Goal: Information Seeking & Learning: Learn about a topic

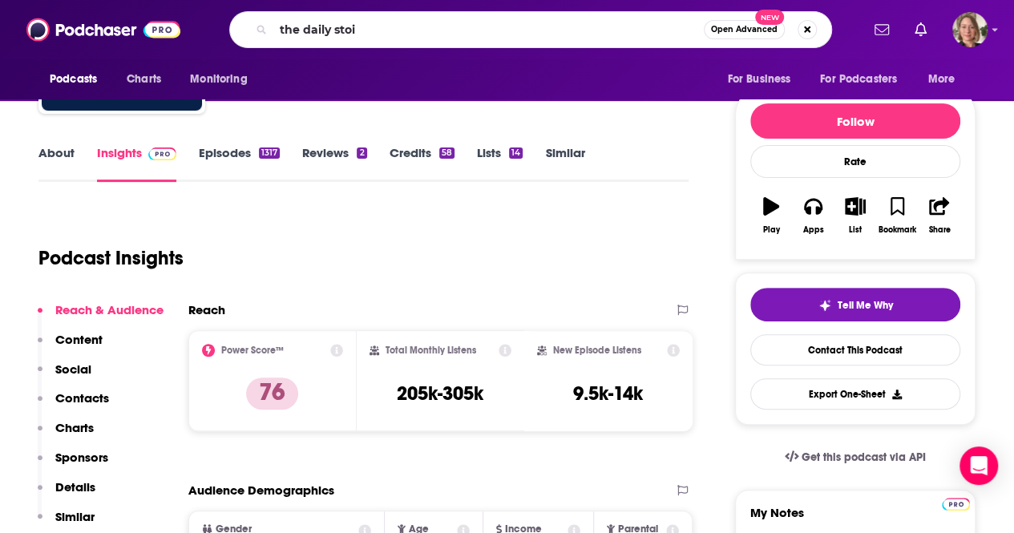
type input "the daily stoic"
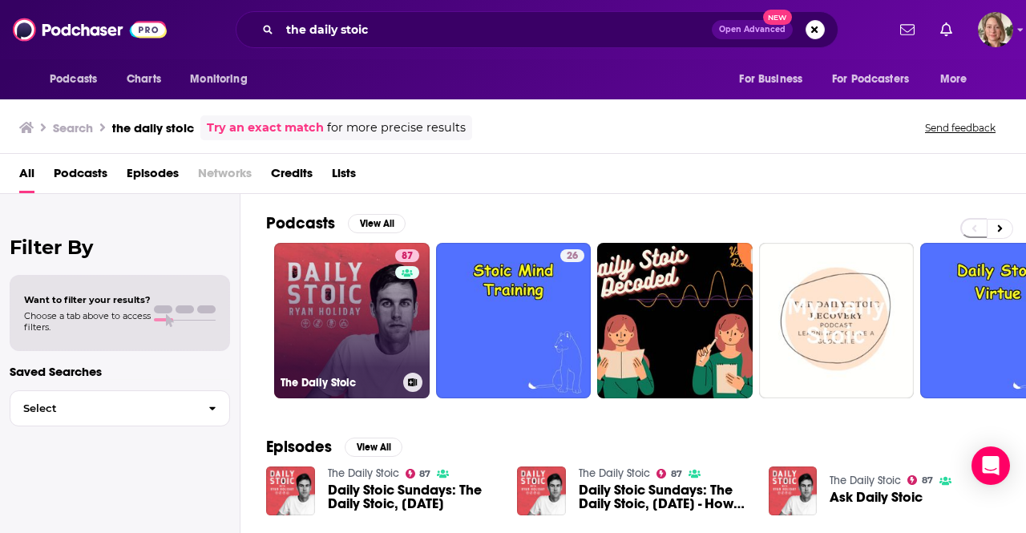
click at [367, 296] on link "87 The Daily Stoic" at bounding box center [352, 321] width 156 height 156
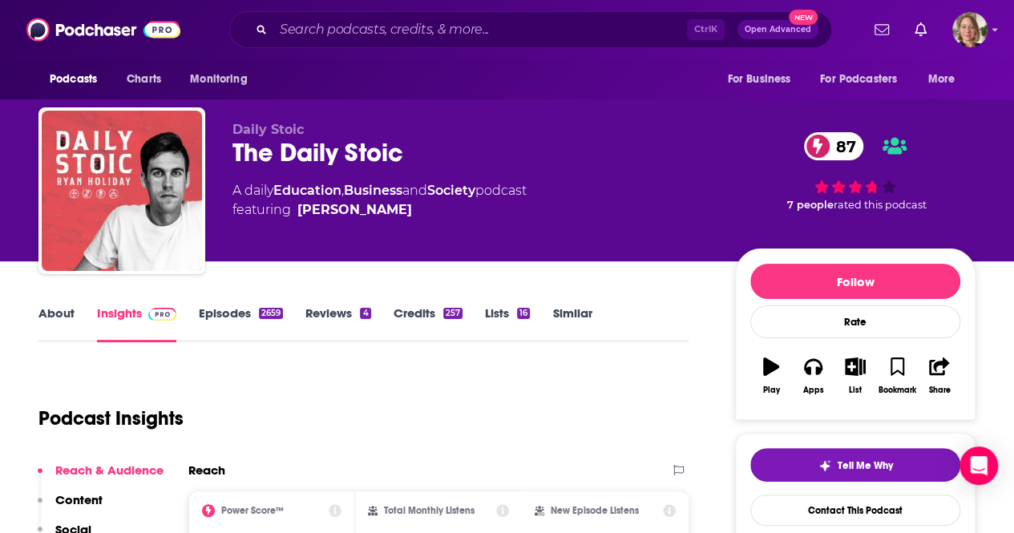
scroll to position [160, 0]
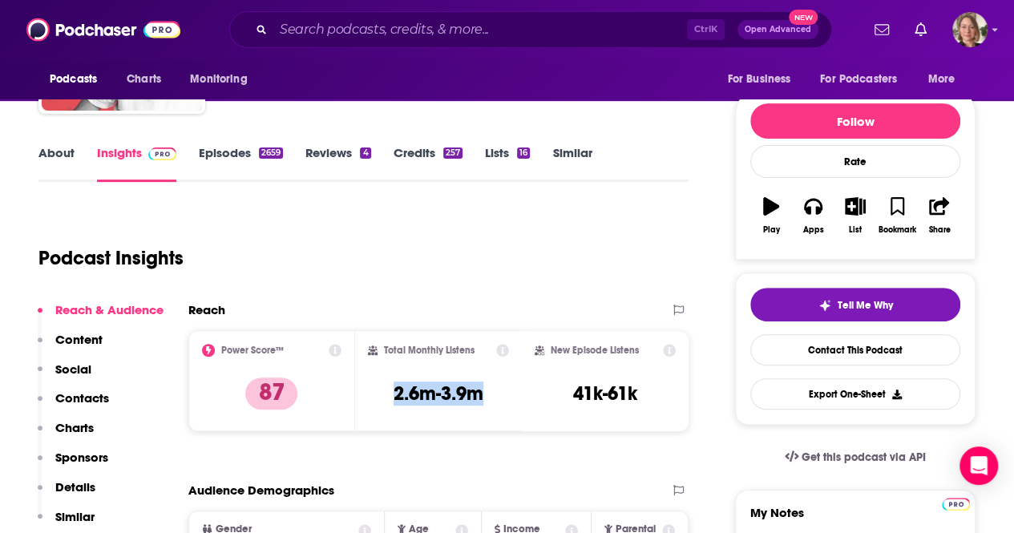
drag, startPoint x: 499, startPoint y: 393, endPoint x: 368, endPoint y: 393, distance: 130.7
click at [368, 393] on div "Total Monthly Listens 2.6m-3.9m" at bounding box center [438, 381] width 141 height 74
copy h3 "2.6m-3.9m"
click at [43, 153] on link "About" at bounding box center [56, 163] width 36 height 37
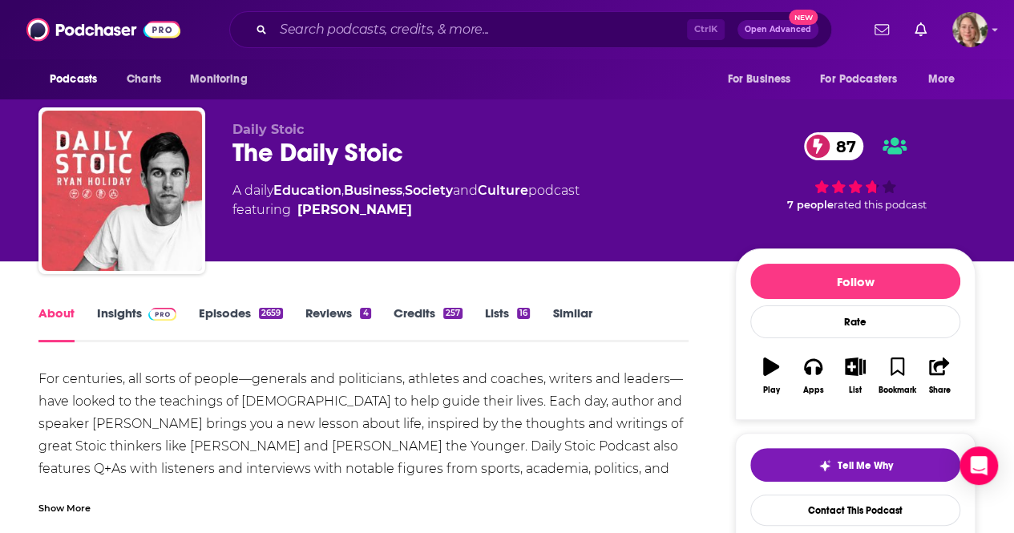
scroll to position [160, 0]
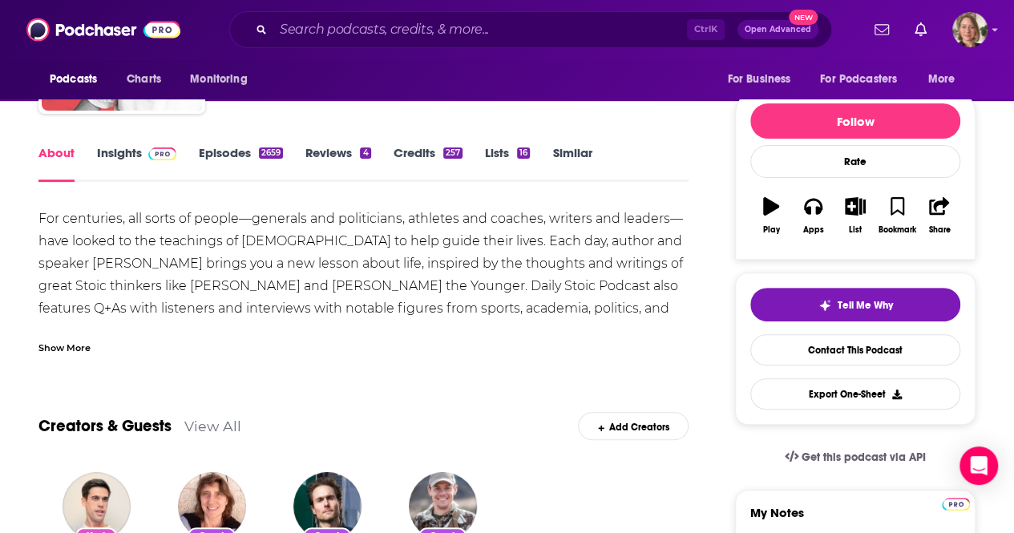
click at [69, 347] on div "Show More" at bounding box center [64, 346] width 52 height 15
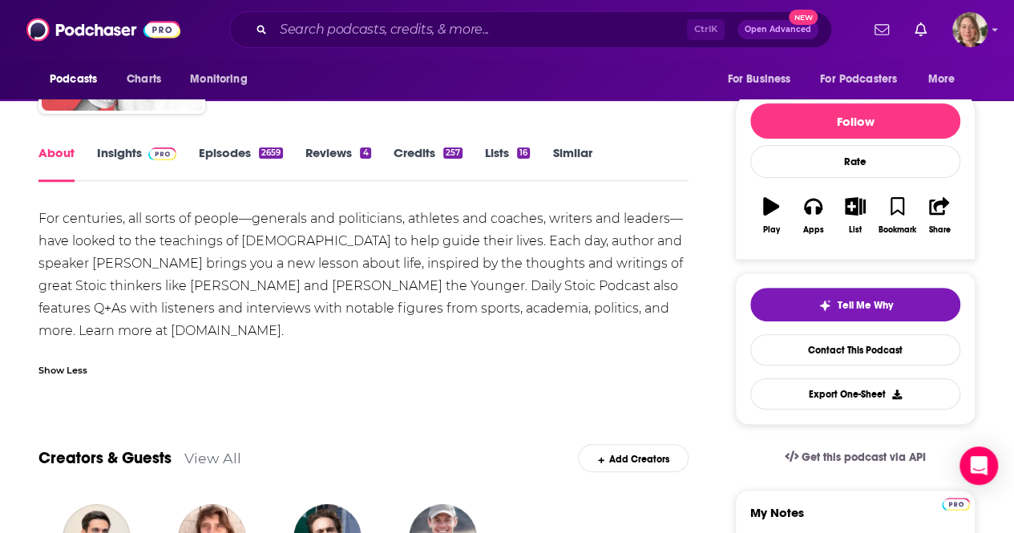
click at [166, 331] on div "For centuries, all sorts of people—generals and politicians, athletes and coach…" at bounding box center [363, 275] width 650 height 135
click at [581, 318] on div "For centuries, all sorts of people—generals and politicians, athletes and coach…" at bounding box center [363, 275] width 650 height 135
click at [588, 309] on div "For centuries, all sorts of people—generals and politicians, athletes and coach…" at bounding box center [363, 275] width 650 height 135
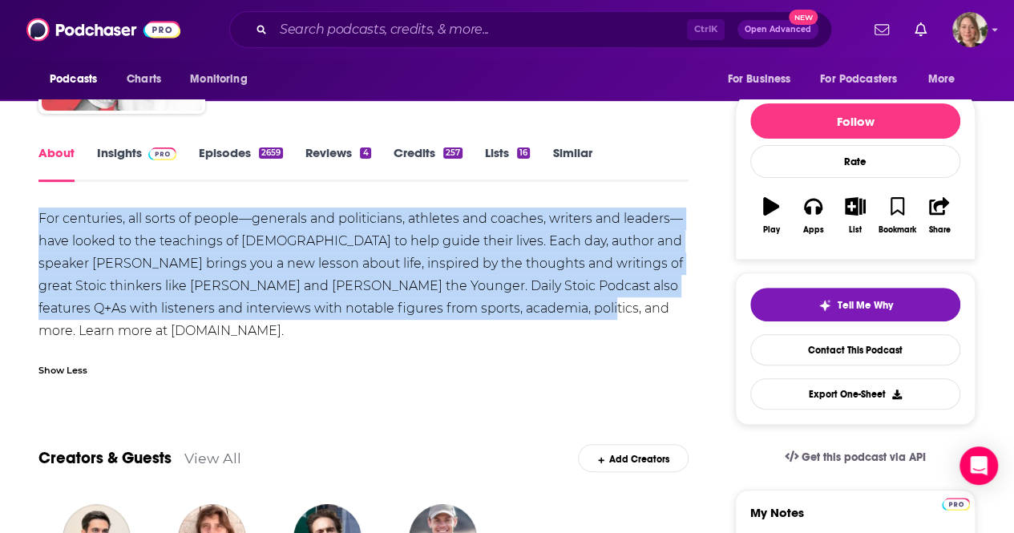
drag, startPoint x: 588, startPoint y: 309, endPoint x: 39, endPoint y: 212, distance: 557.5
click at [39, 212] on div "For centuries, all sorts of people—generals and politicians, athletes and coach…" at bounding box center [363, 275] width 650 height 135
copy div "For centuries, all sorts of people—generals and politicians, athletes and coach…"
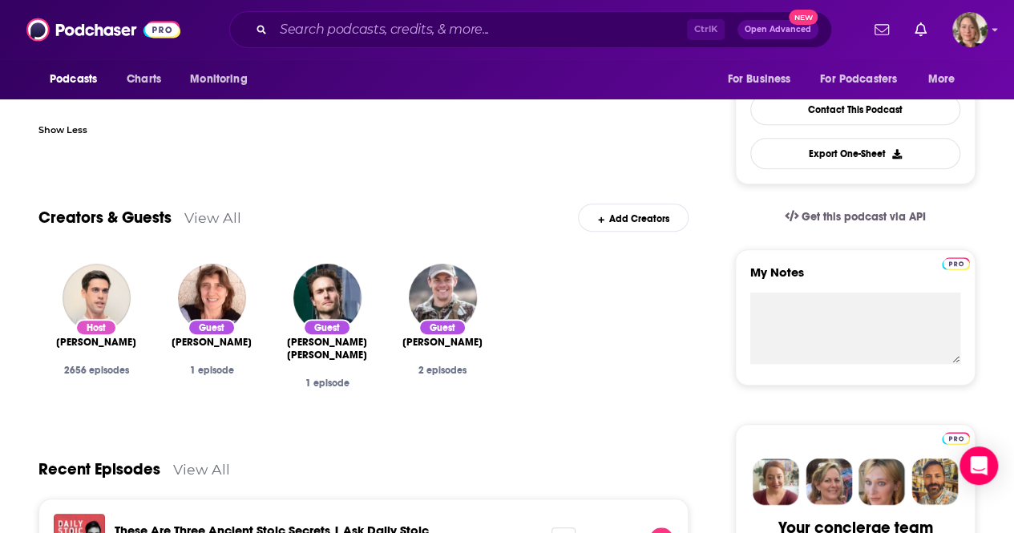
scroll to position [80, 0]
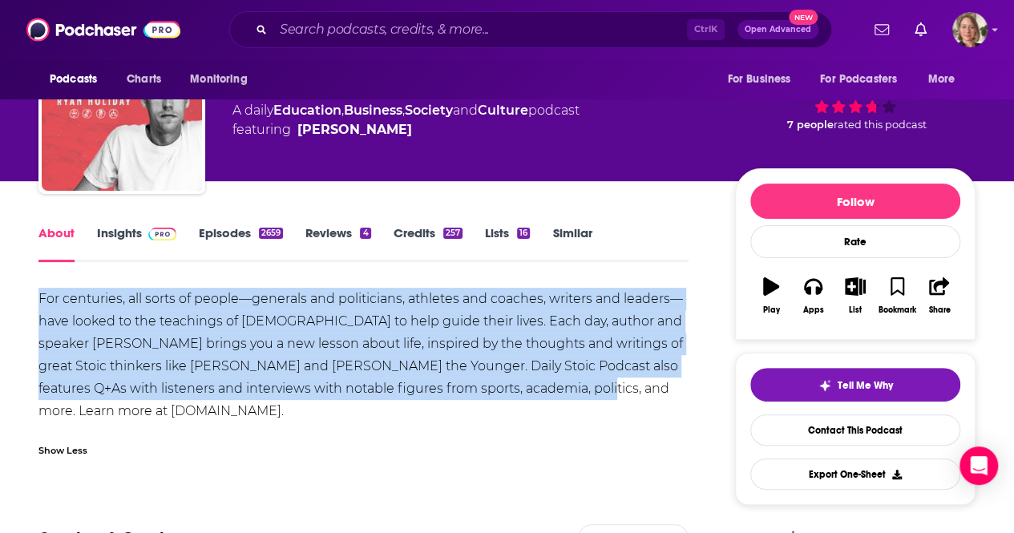
click at [119, 230] on link "Insights" at bounding box center [136, 243] width 79 height 37
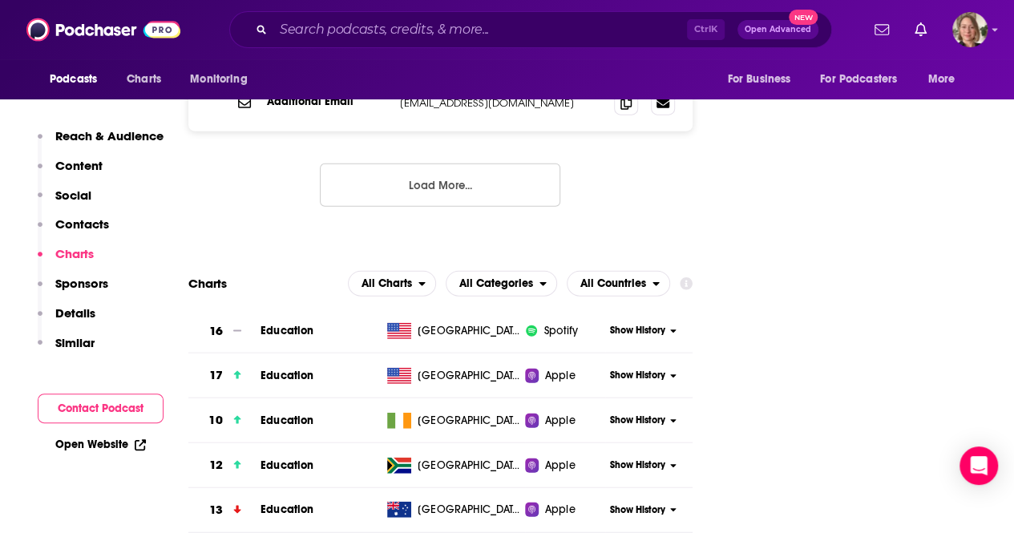
scroll to position [2004, 0]
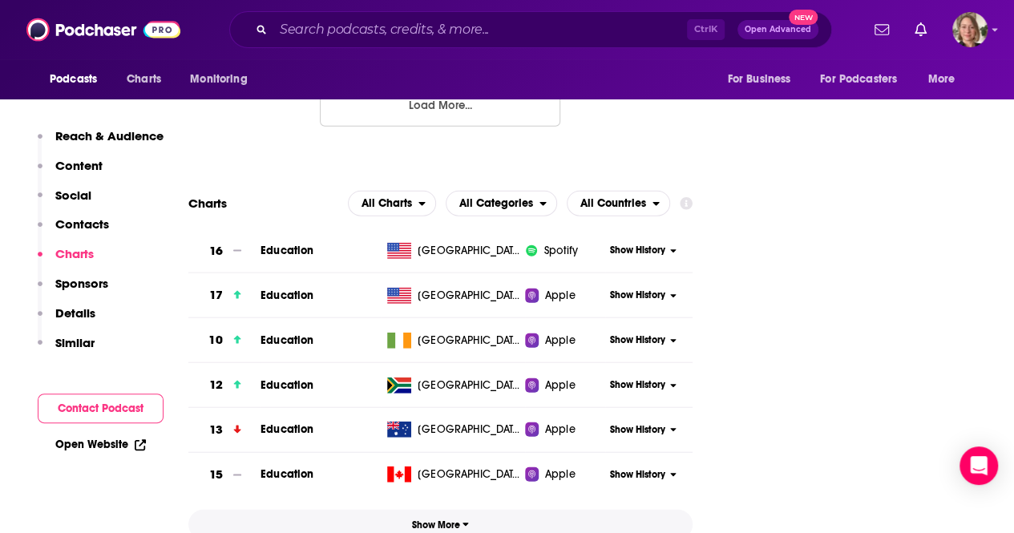
click at [457, 519] on span "Show More" at bounding box center [440, 524] width 57 height 11
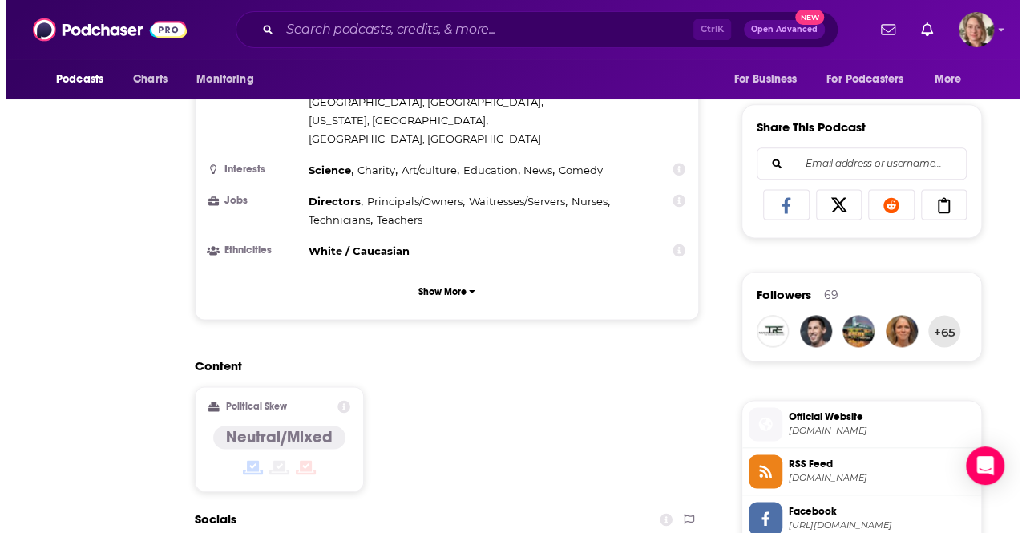
scroll to position [0, 0]
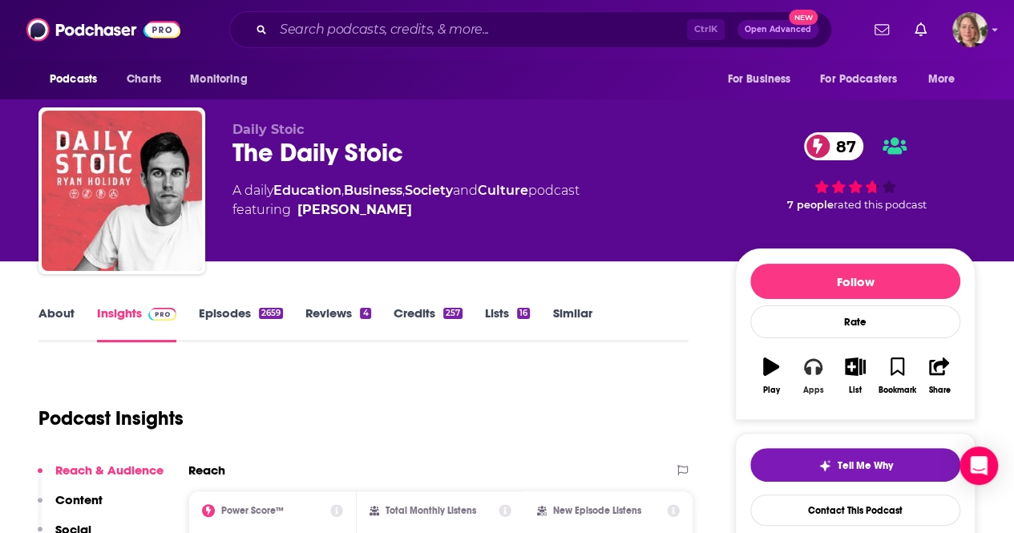
click at [803, 386] on div "Apps" at bounding box center [813, 391] width 21 height 10
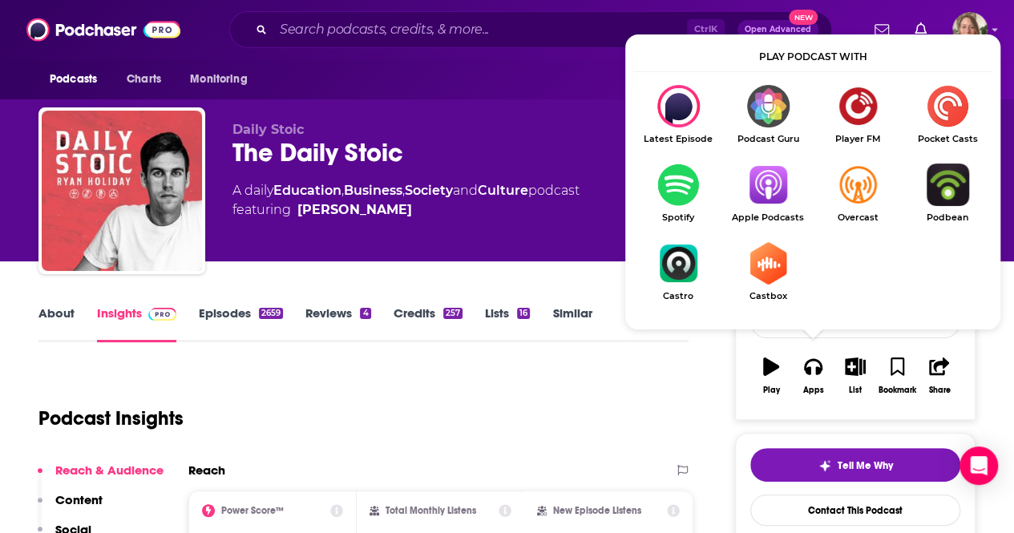
click at [763, 196] on img "Show Listen On dropdown" at bounding box center [768, 185] width 90 height 42
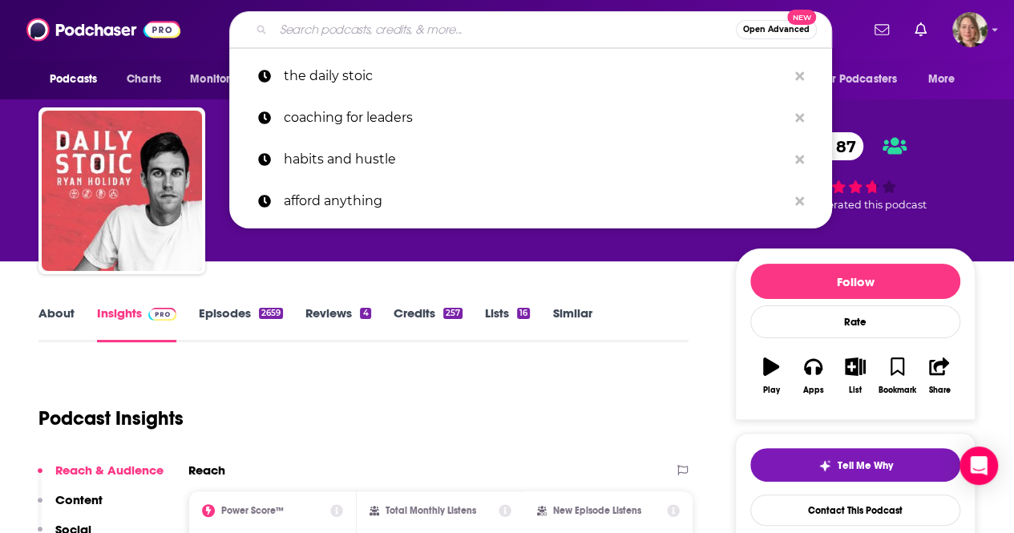
click at [426, 18] on input "Search podcasts, credits, & more..." at bounding box center [504, 30] width 463 height 26
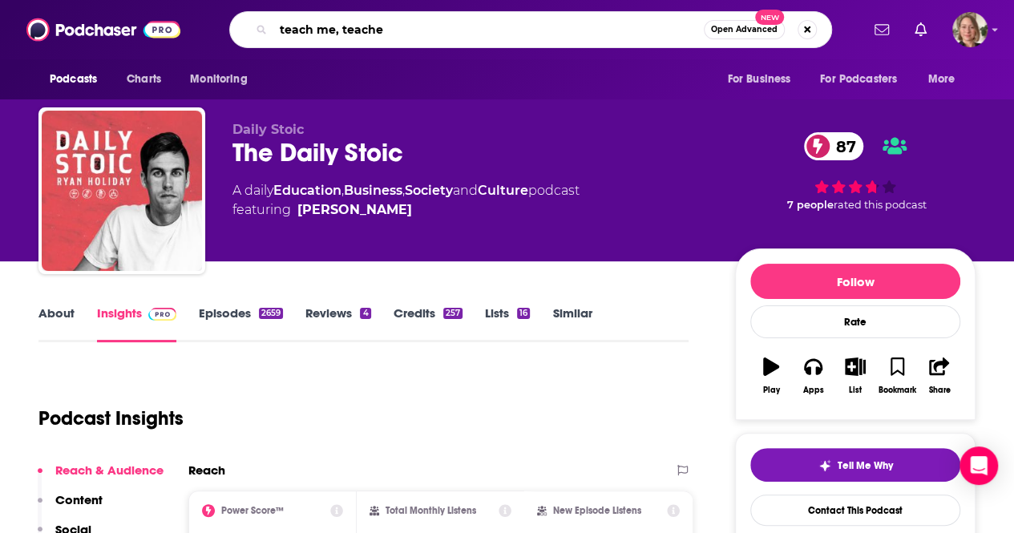
type input "teach me, teacher"
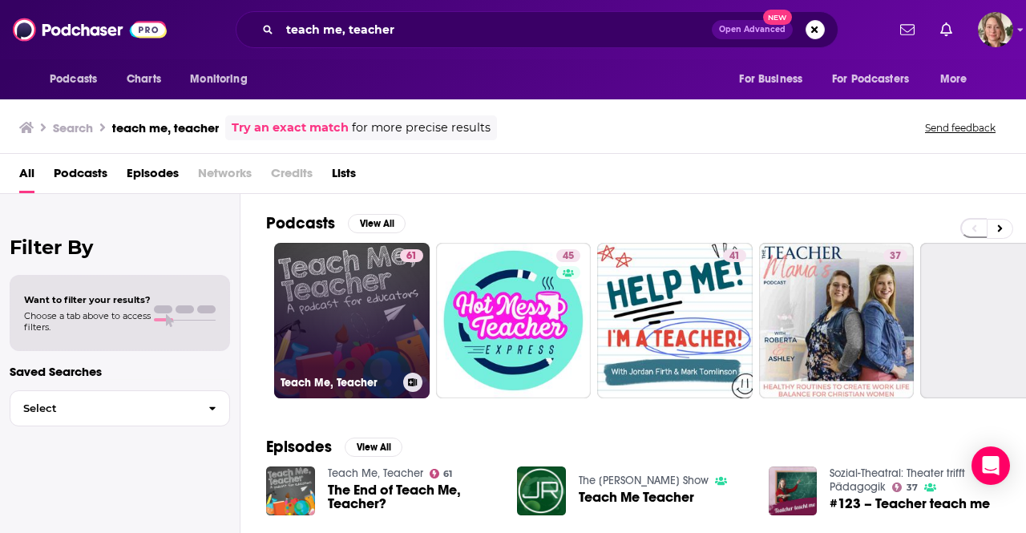
click at [407, 374] on button at bounding box center [412, 382] width 19 height 19
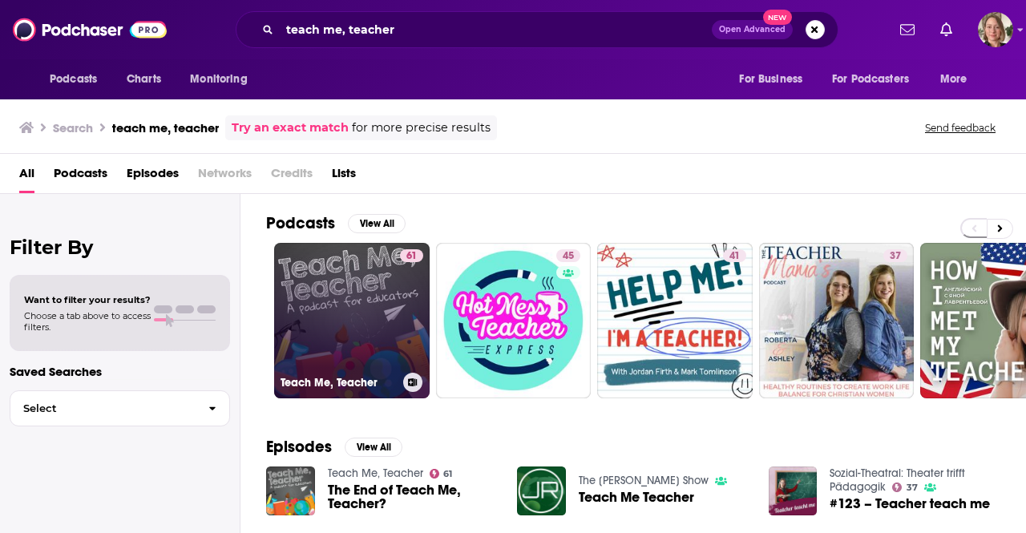
click at [400, 289] on div "61" at bounding box center [411, 310] width 23 height 123
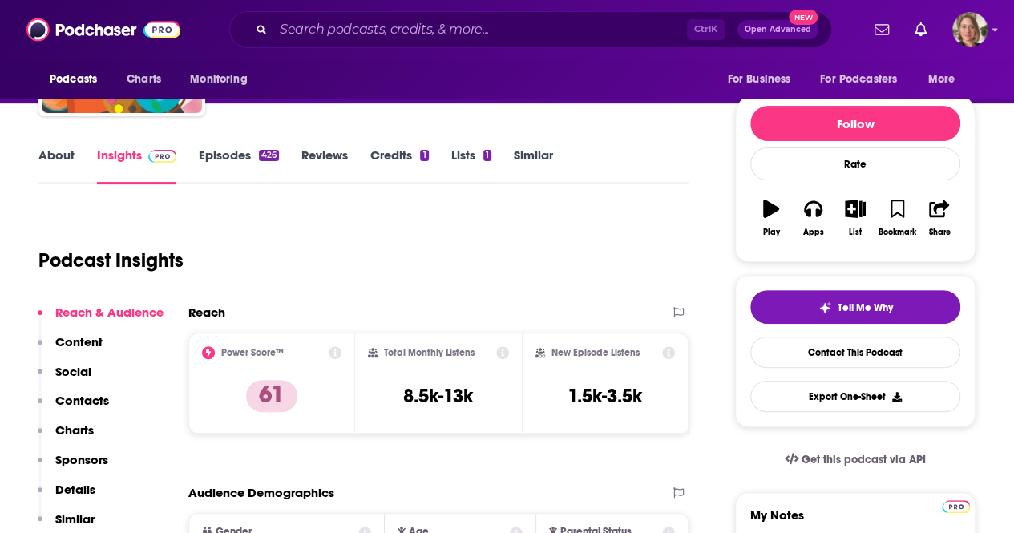
scroll to position [160, 0]
